Goal: Find specific page/section: Find specific page/section

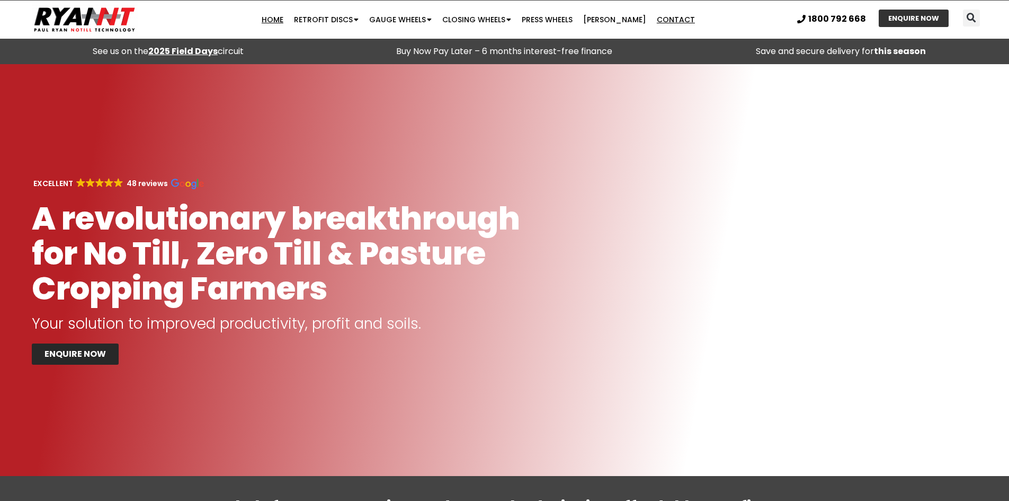
click at [663, 20] on link "Contact" at bounding box center [676, 19] width 49 height 21
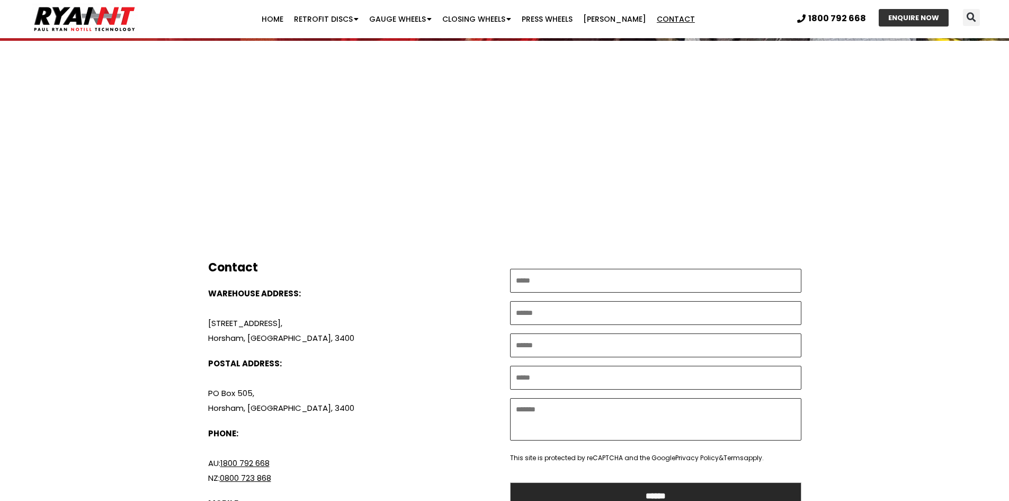
scroll to position [371, 0]
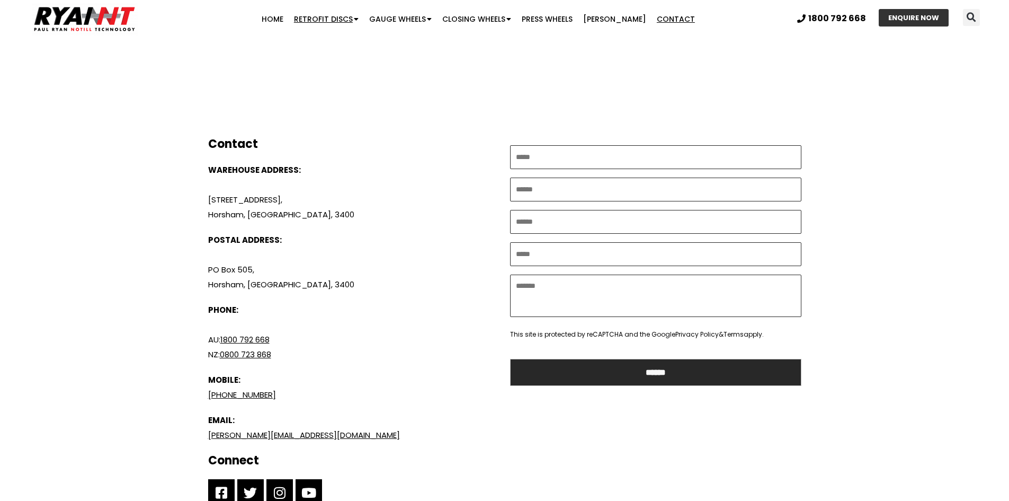
click at [335, 21] on link "Retrofit Discs" at bounding box center [326, 18] width 75 height 21
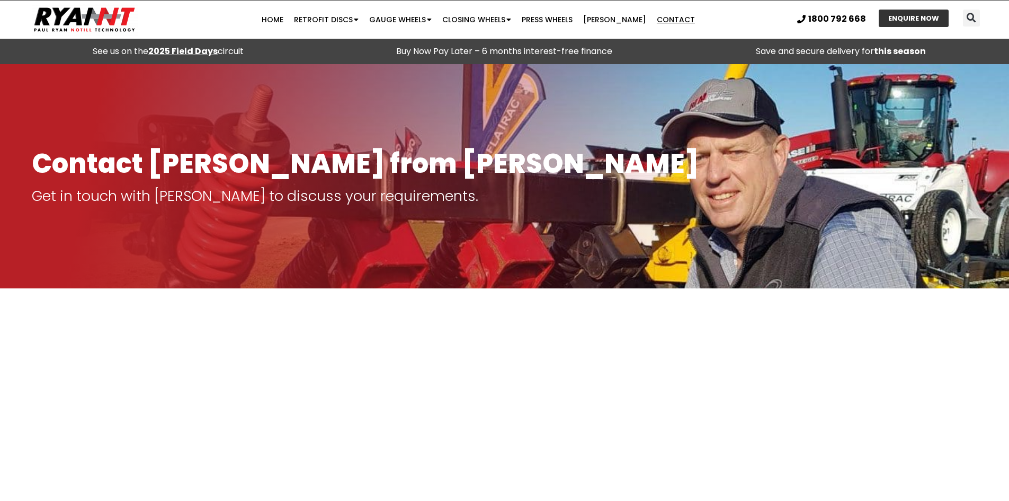
click at [989, 23] on section "1800 792 668 BOOK A DEMO ENQUIRE NOW Search" at bounding box center [885, 19] width 242 height 31
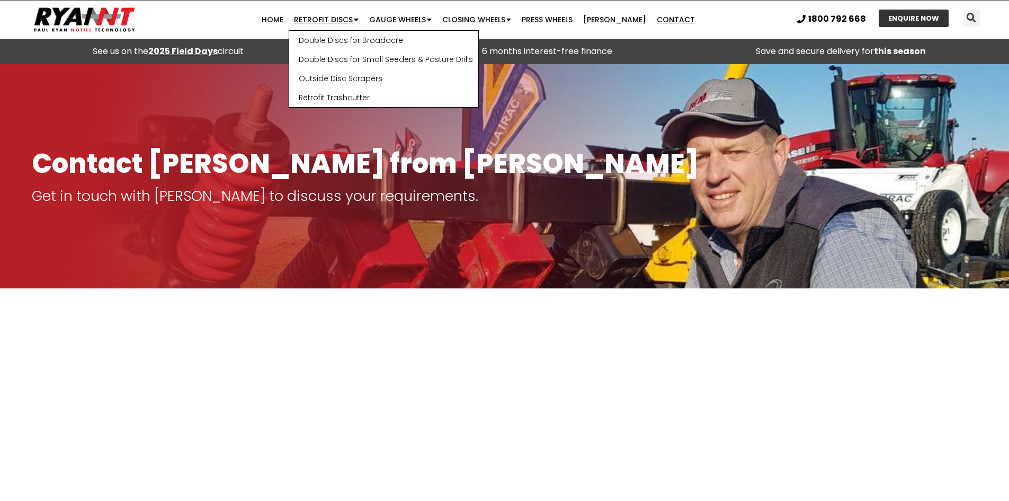
click at [337, 19] on link "Retrofit Discs" at bounding box center [326, 19] width 75 height 21
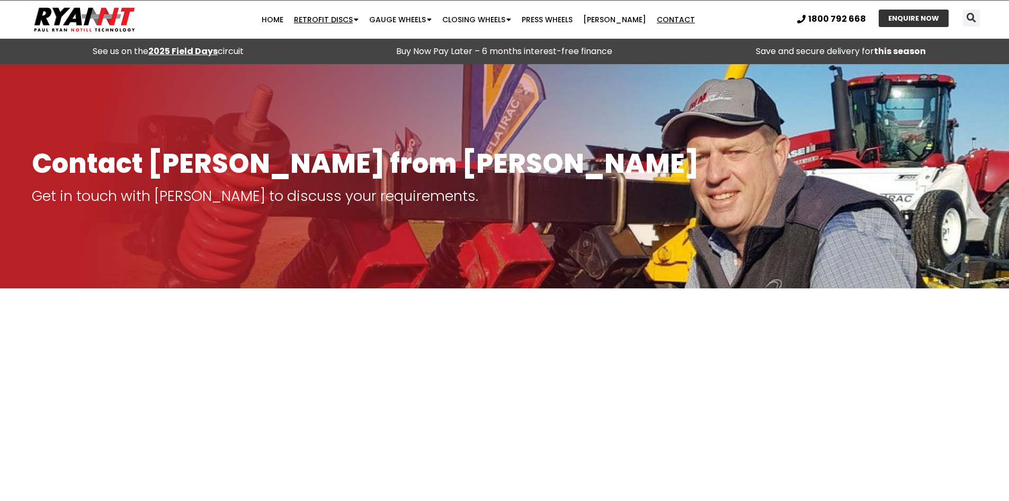
click at [359, 17] on span "Menu" at bounding box center [356, 20] width 6 height 18
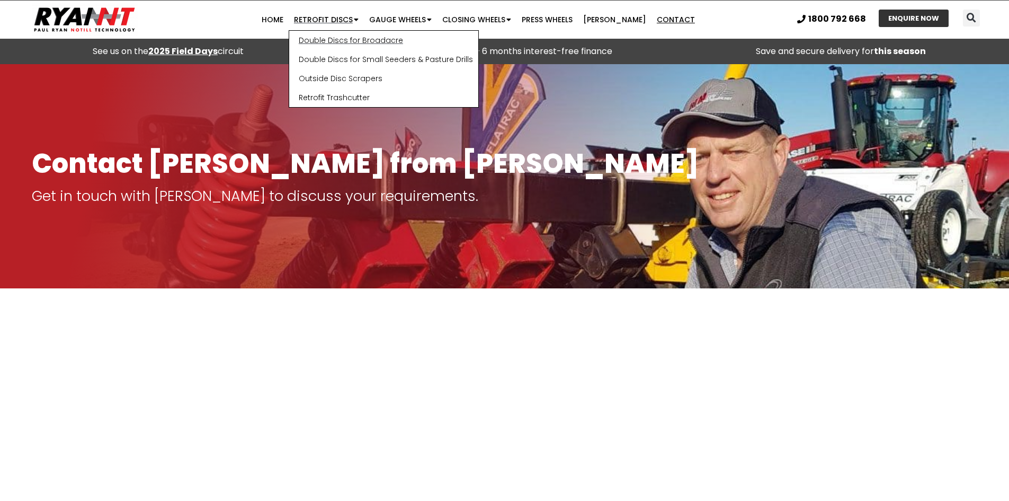
click at [365, 39] on link "Double Discs for Broadacre" at bounding box center [383, 40] width 189 height 19
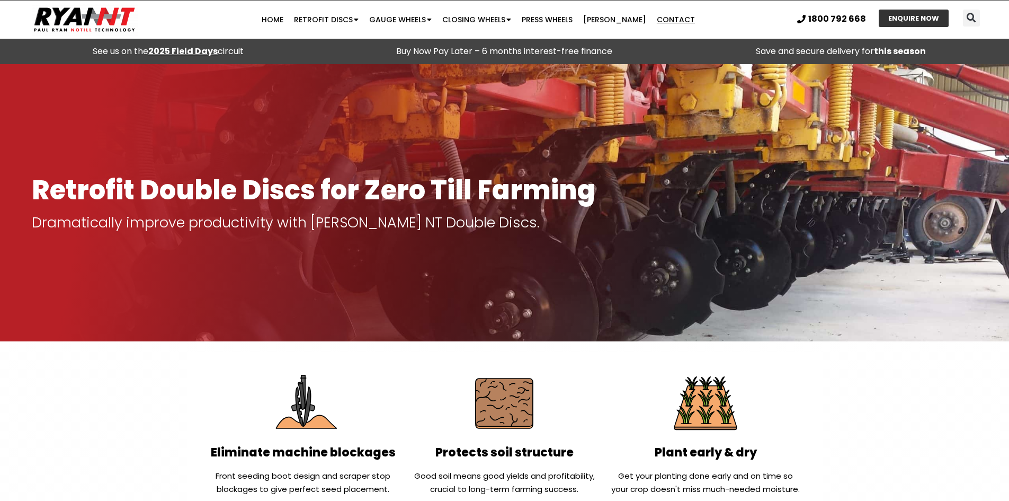
click at [668, 14] on link "Contact" at bounding box center [676, 19] width 49 height 21
